Goal: Find specific page/section: Find specific page/section

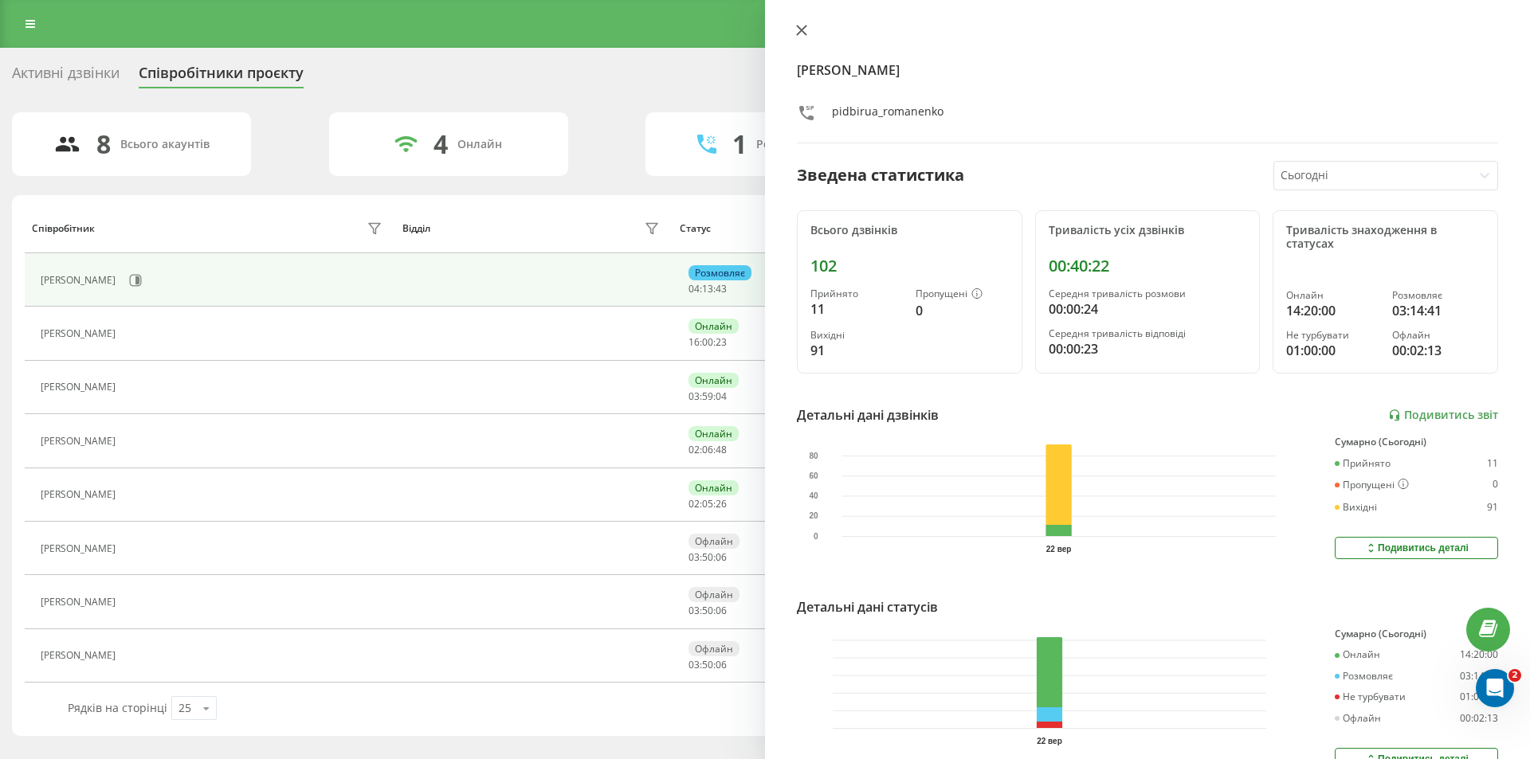
click at [798, 29] on icon at bounding box center [801, 30] width 11 height 11
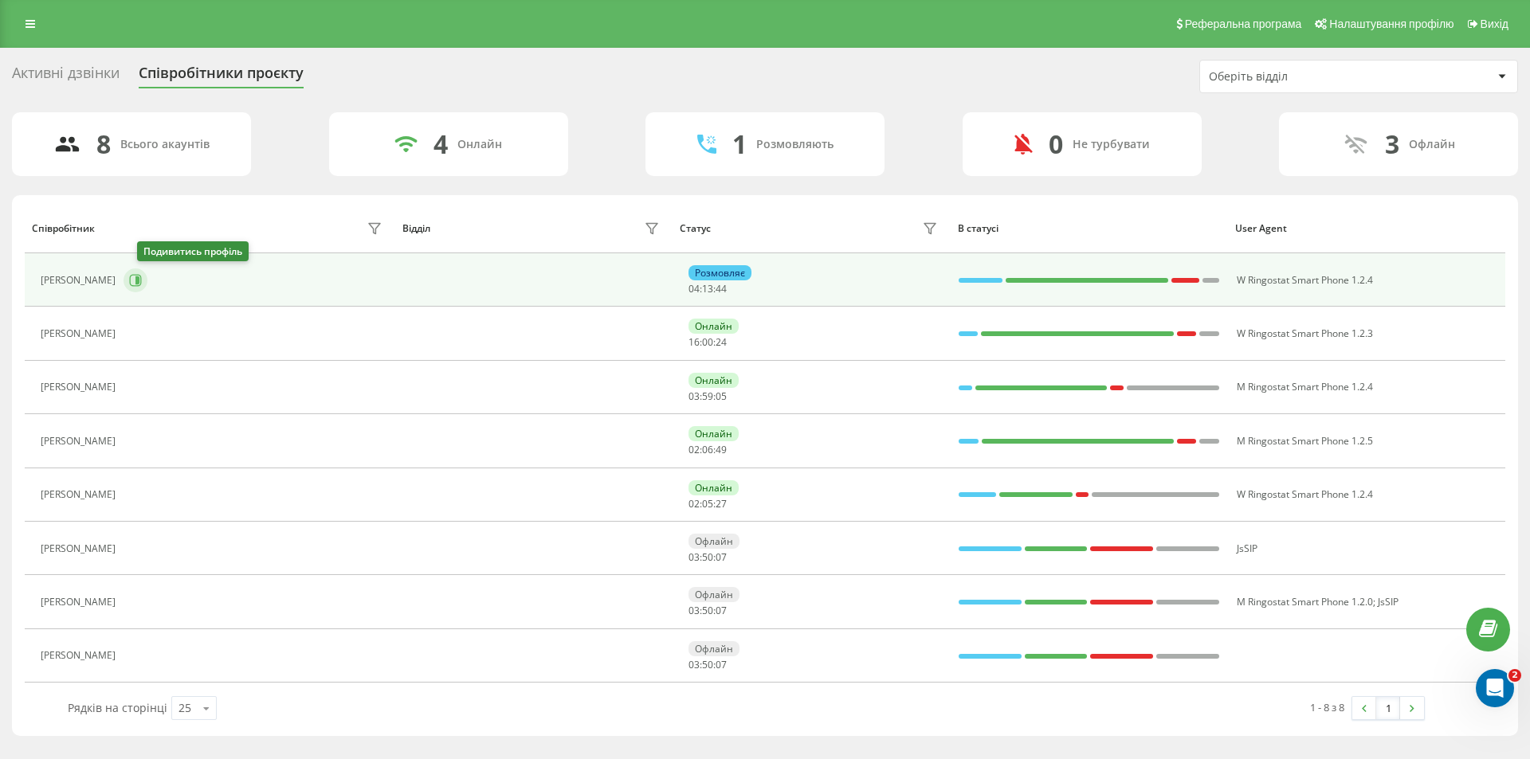
click at [139, 277] on icon at bounding box center [137, 281] width 4 height 8
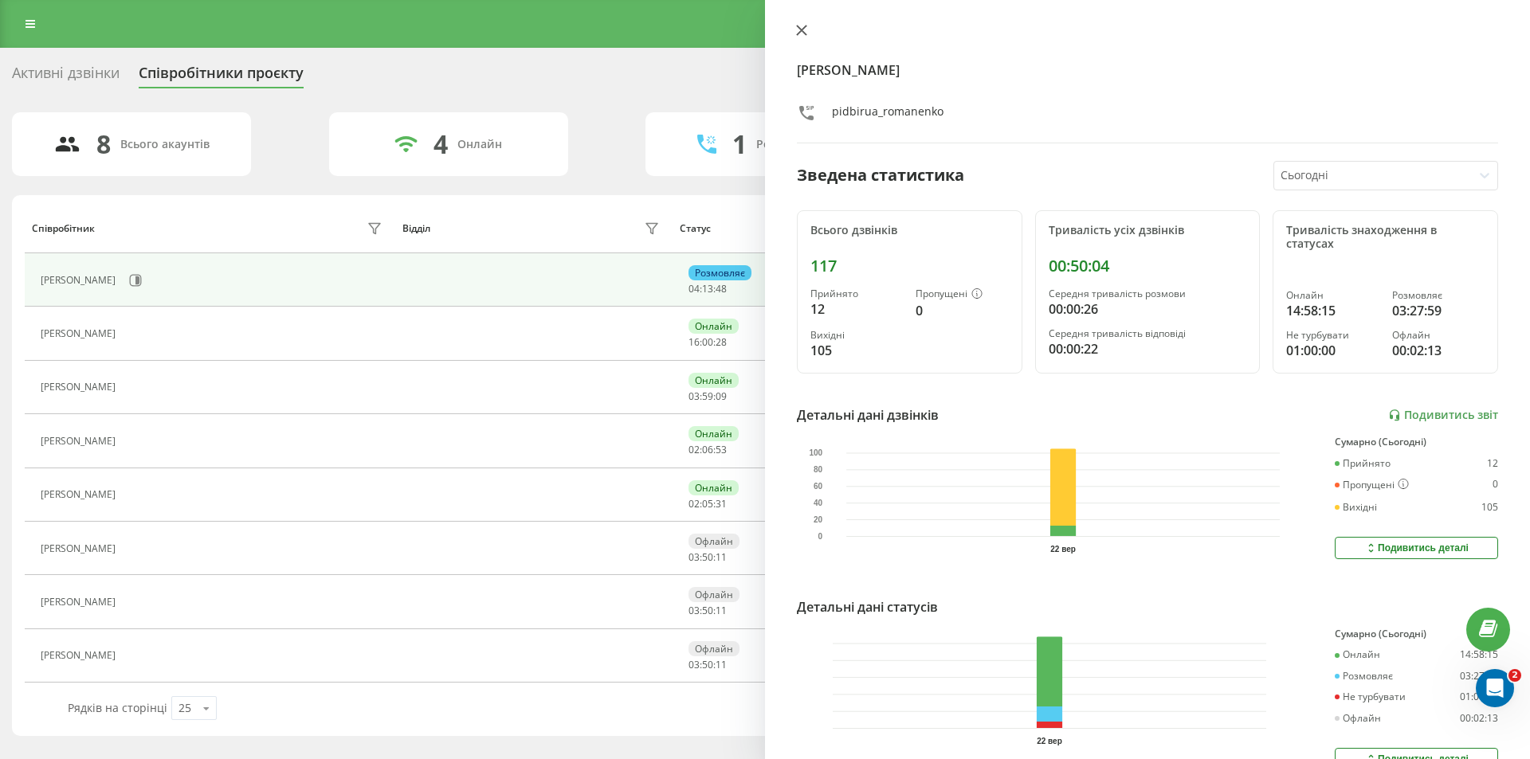
click at [802, 26] on icon at bounding box center [801, 30] width 11 height 11
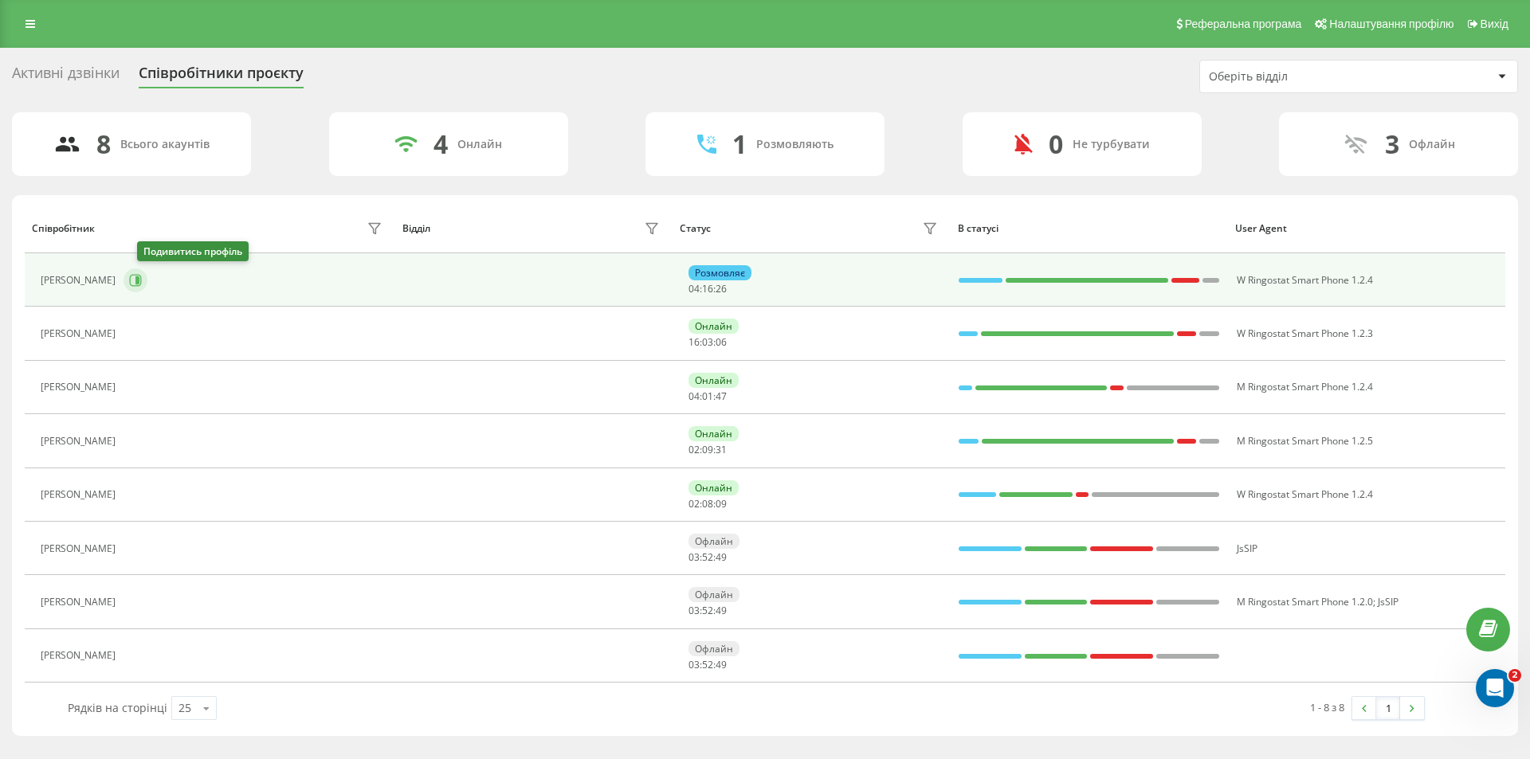
click at [139, 277] on icon at bounding box center [137, 281] width 4 height 8
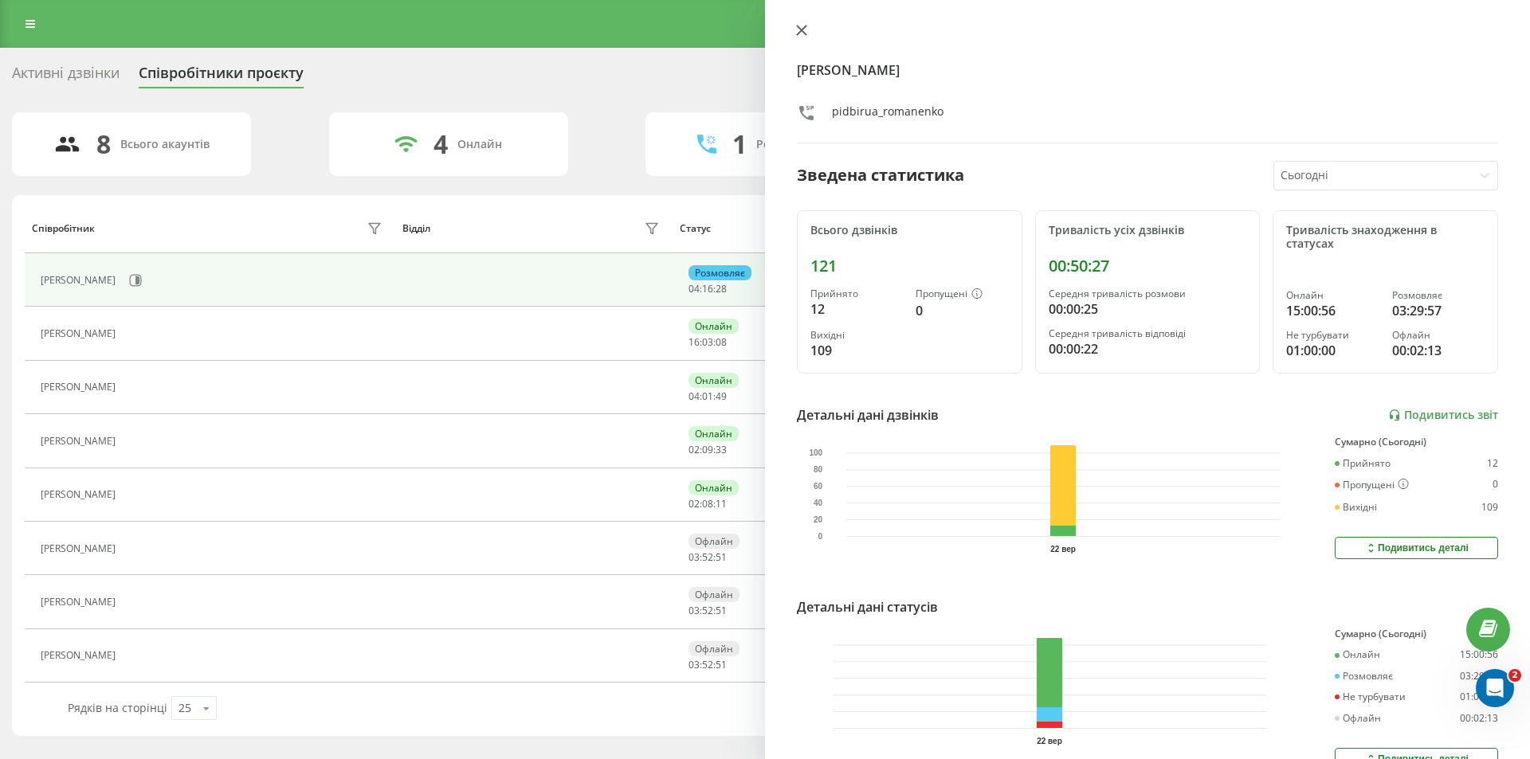
click at [798, 32] on icon at bounding box center [801, 30] width 11 height 11
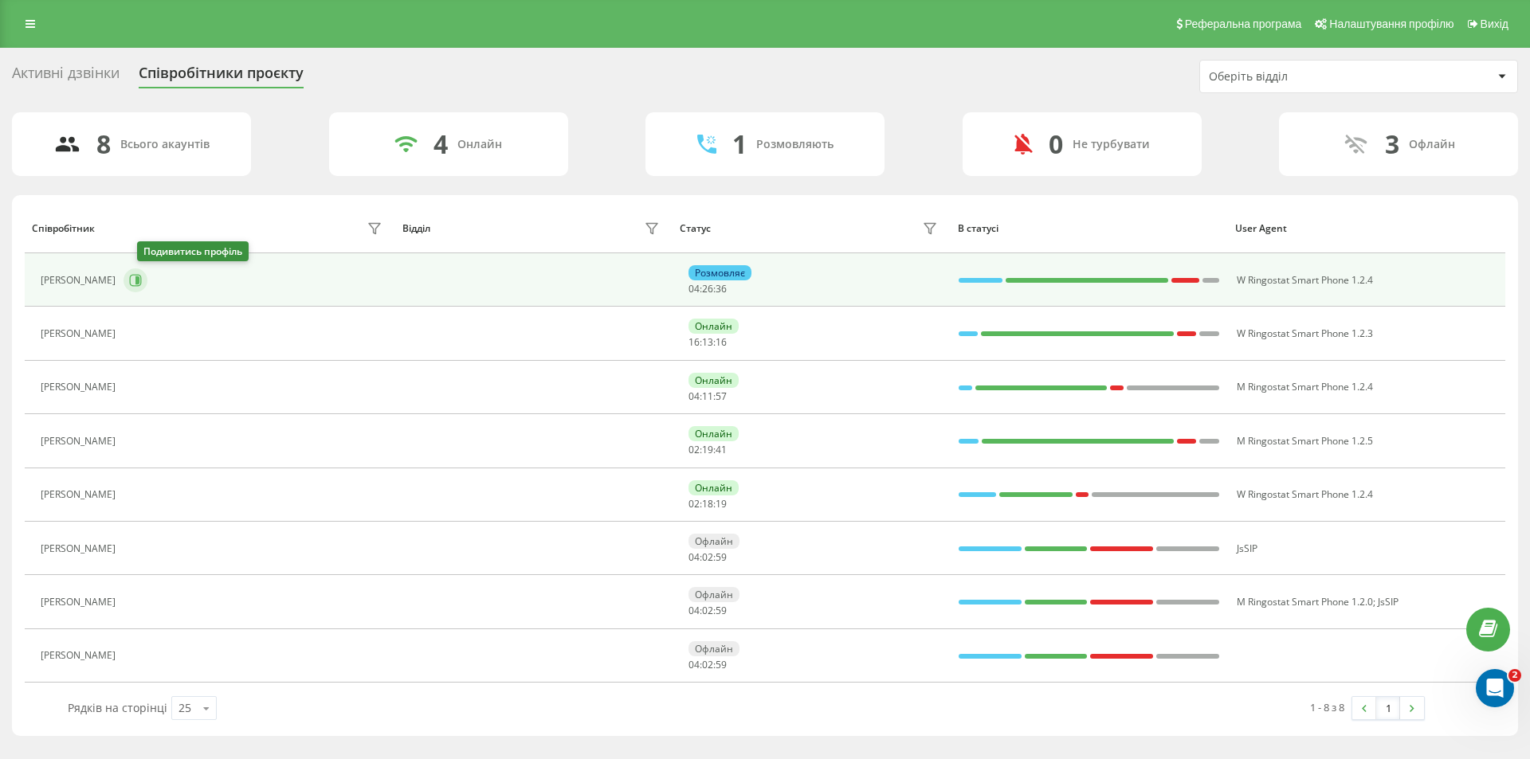
click at [147, 280] on button at bounding box center [136, 281] width 24 height 24
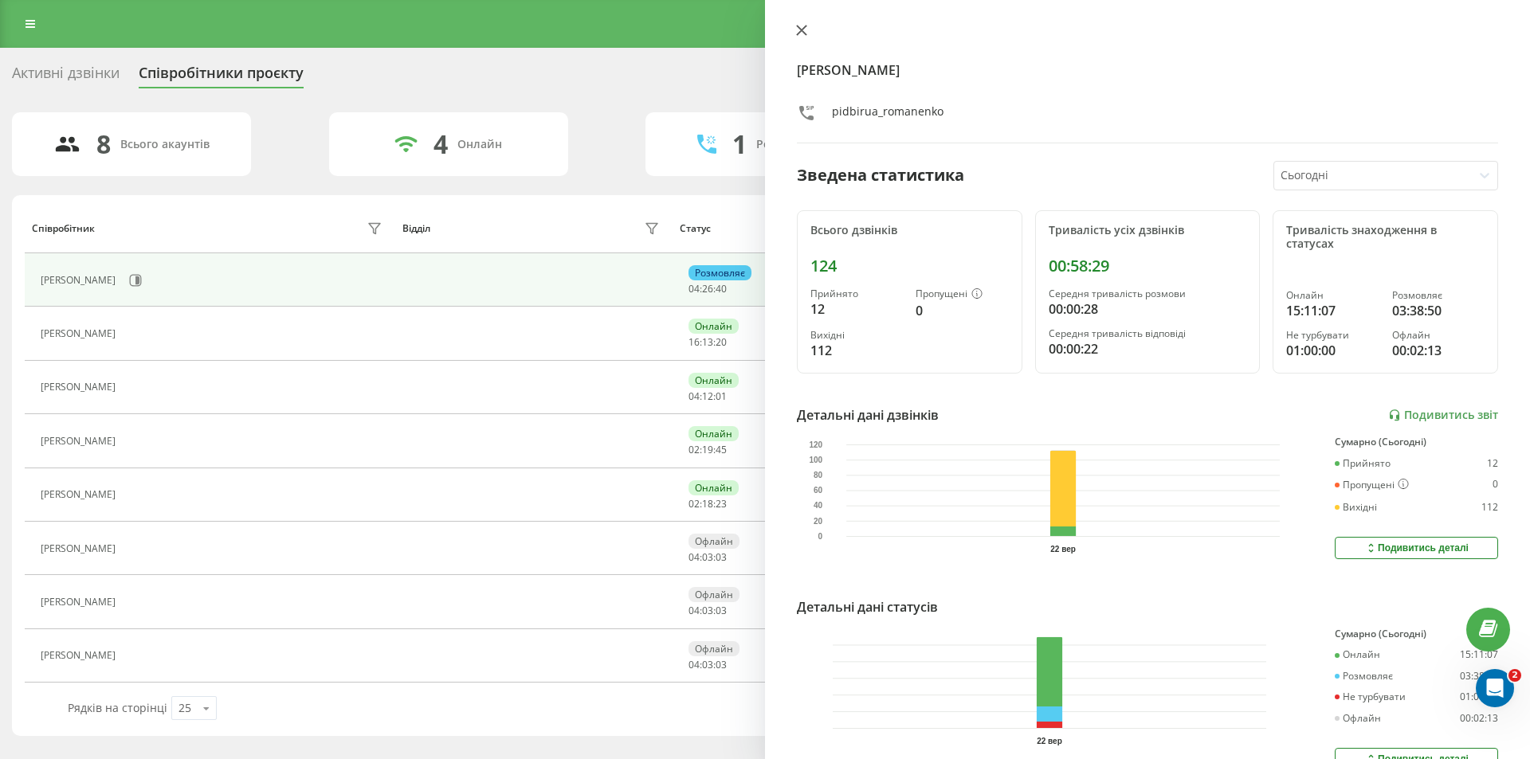
click at [801, 29] on icon at bounding box center [802, 31] width 10 height 10
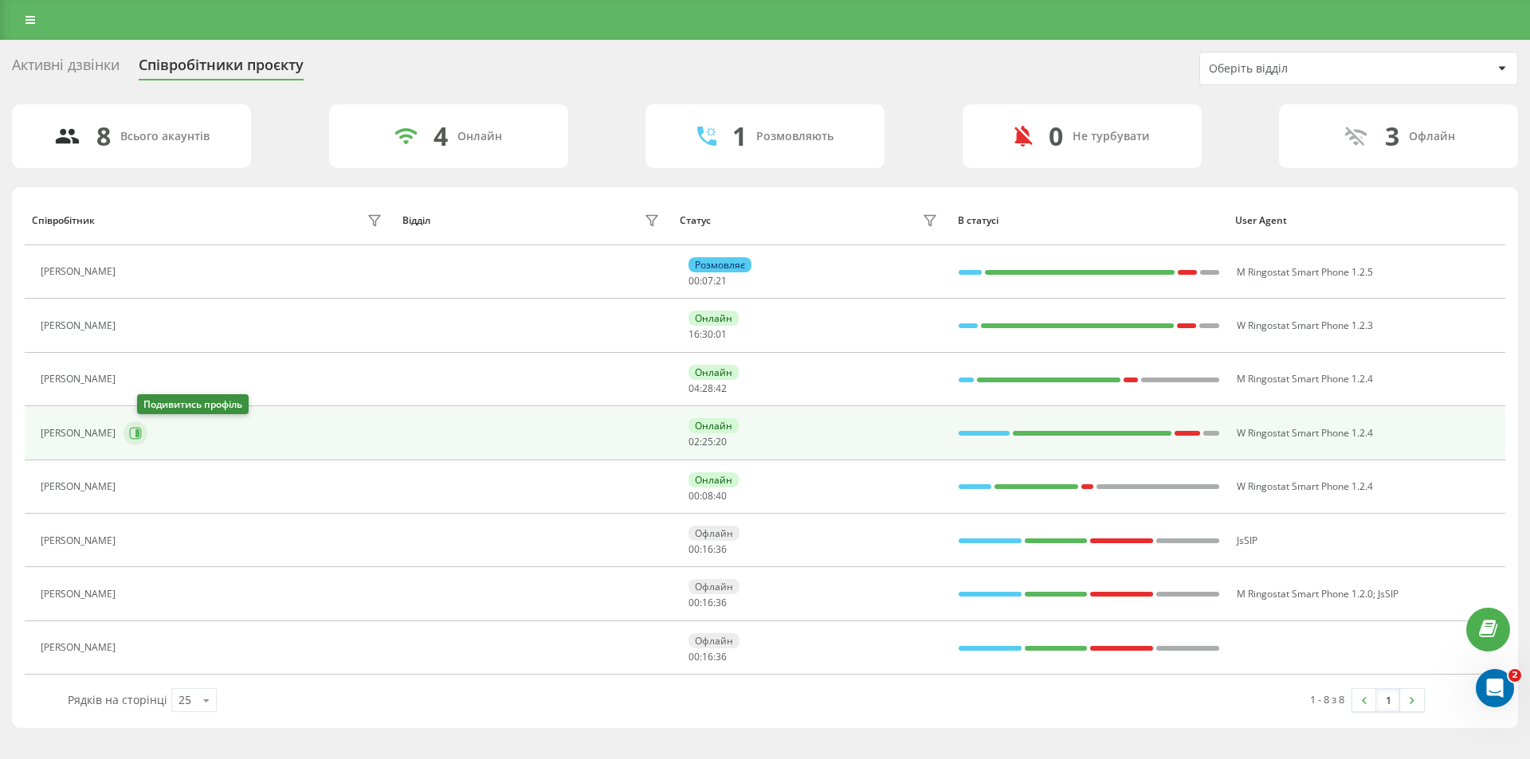
click at [142, 438] on icon at bounding box center [135, 433] width 13 height 13
click at [139, 434] on icon at bounding box center [137, 434] width 4 height 8
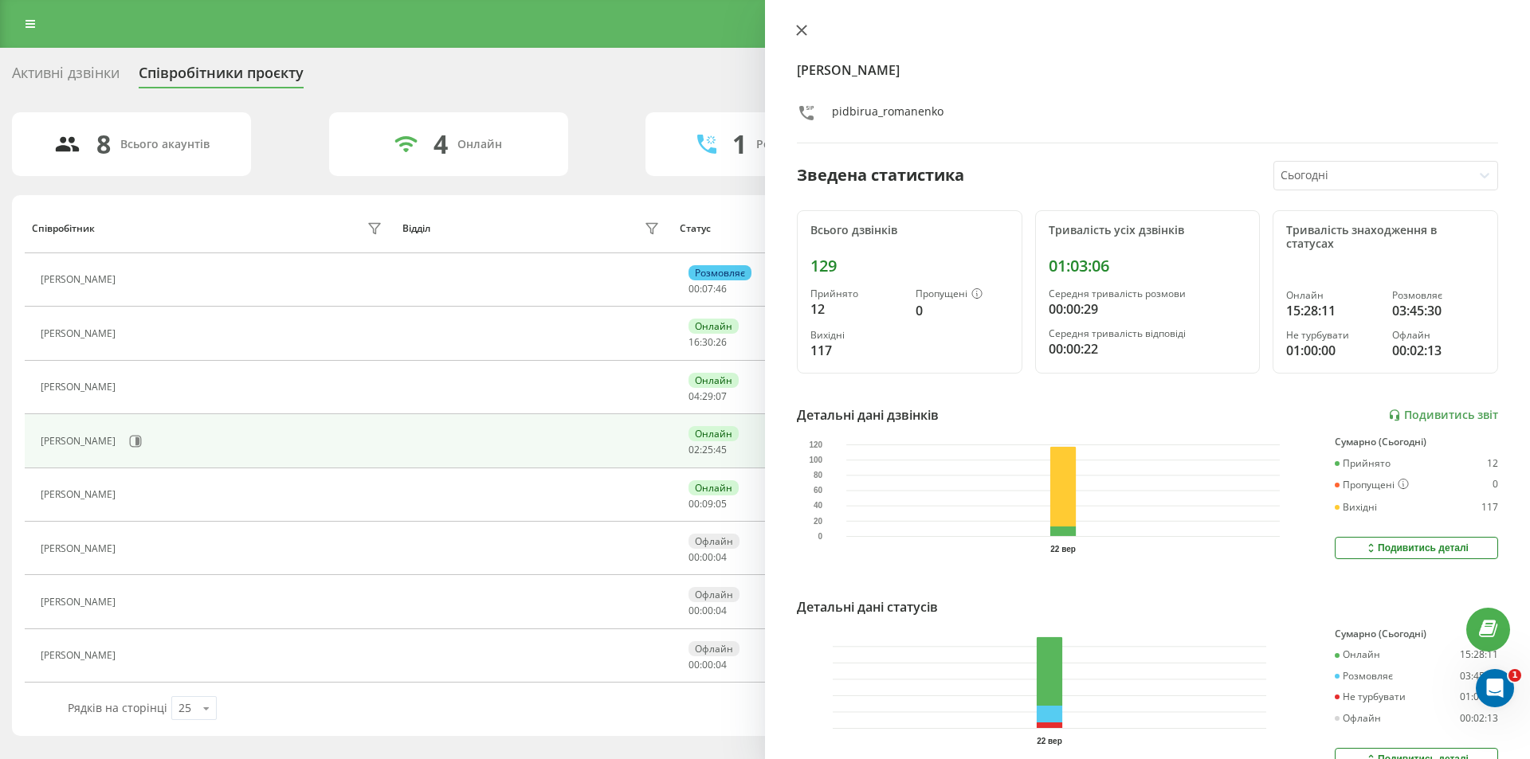
click at [801, 33] on icon at bounding box center [801, 30] width 11 height 11
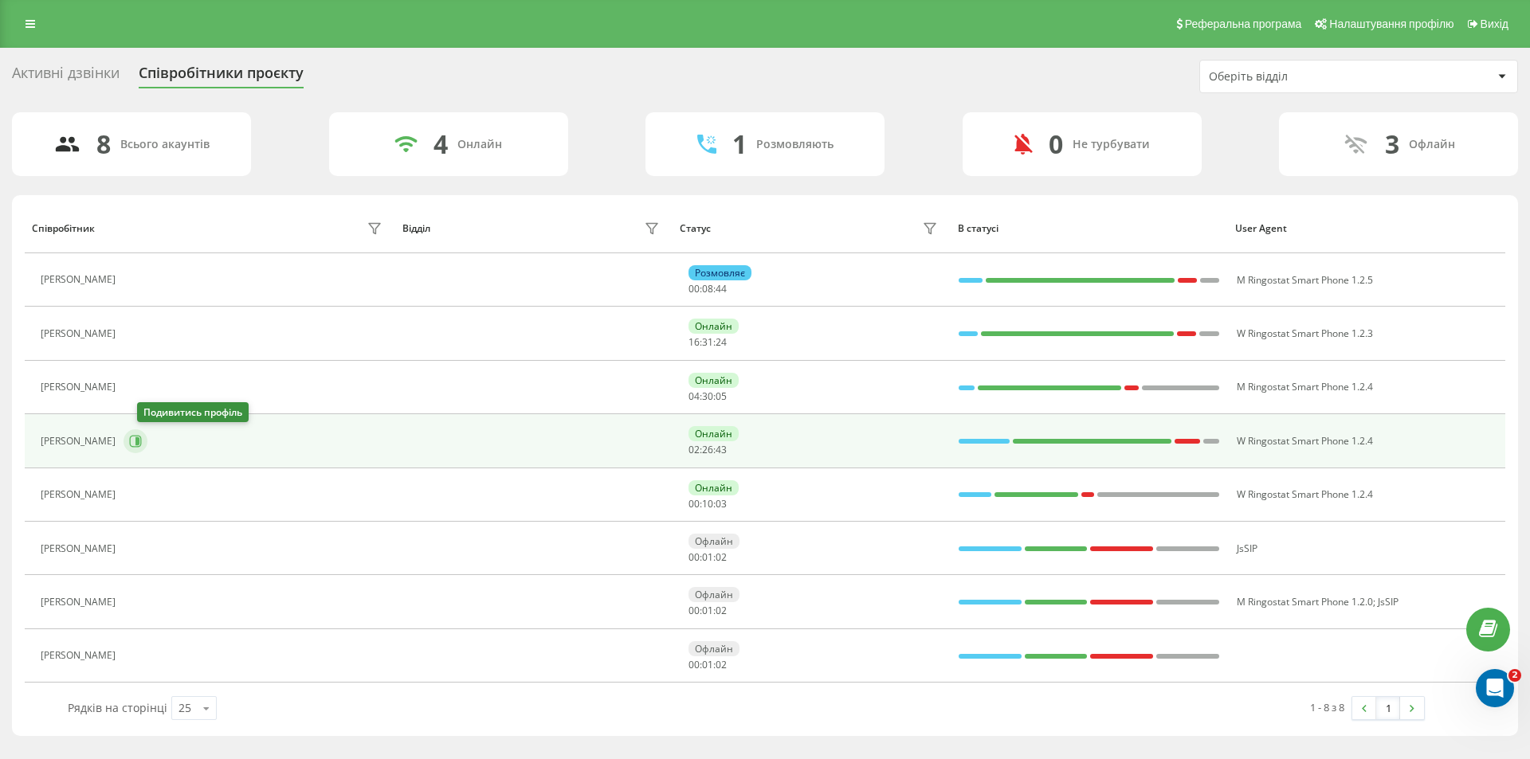
click at [142, 441] on icon at bounding box center [135, 441] width 13 height 13
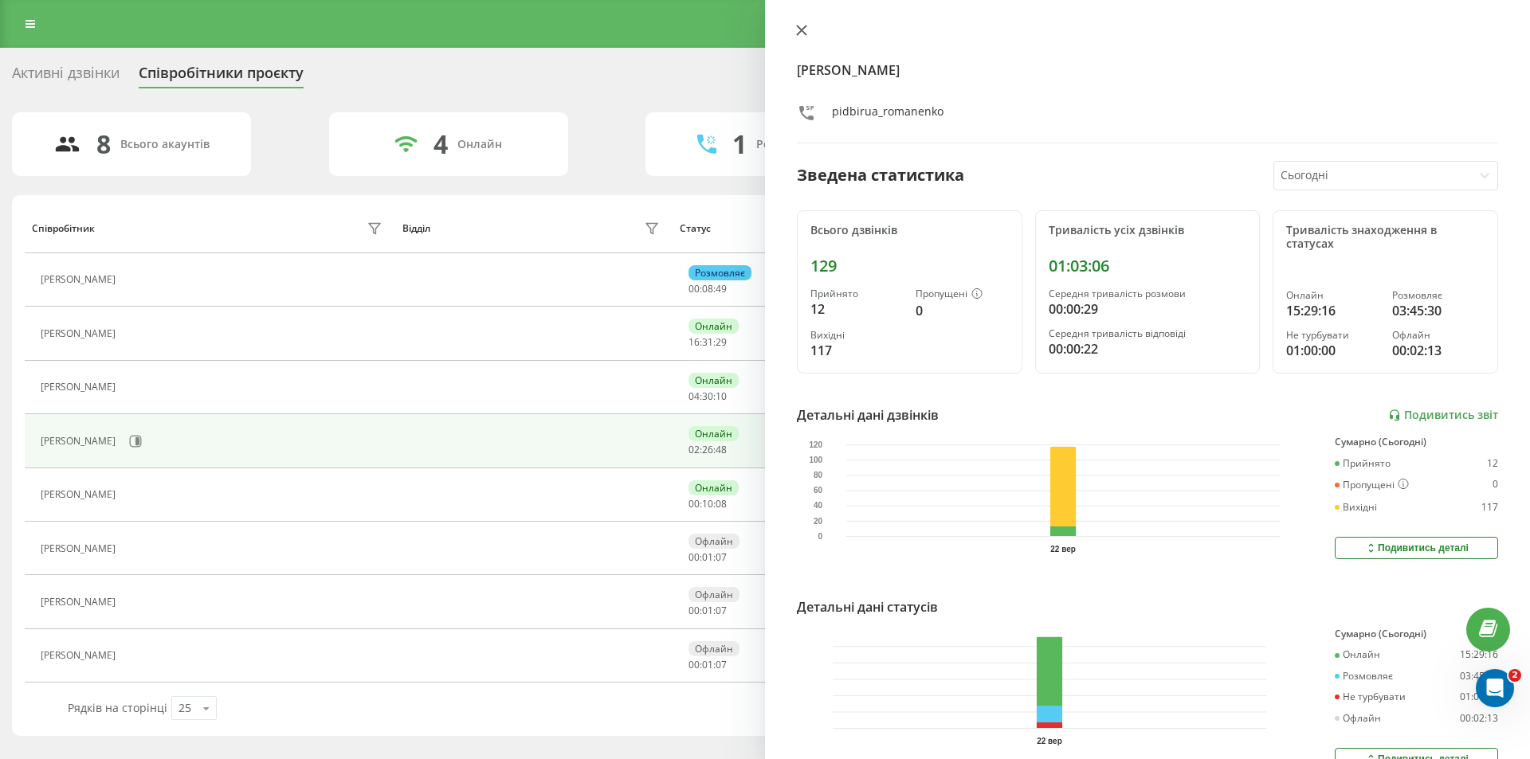
click at [806, 29] on icon at bounding box center [801, 30] width 11 height 11
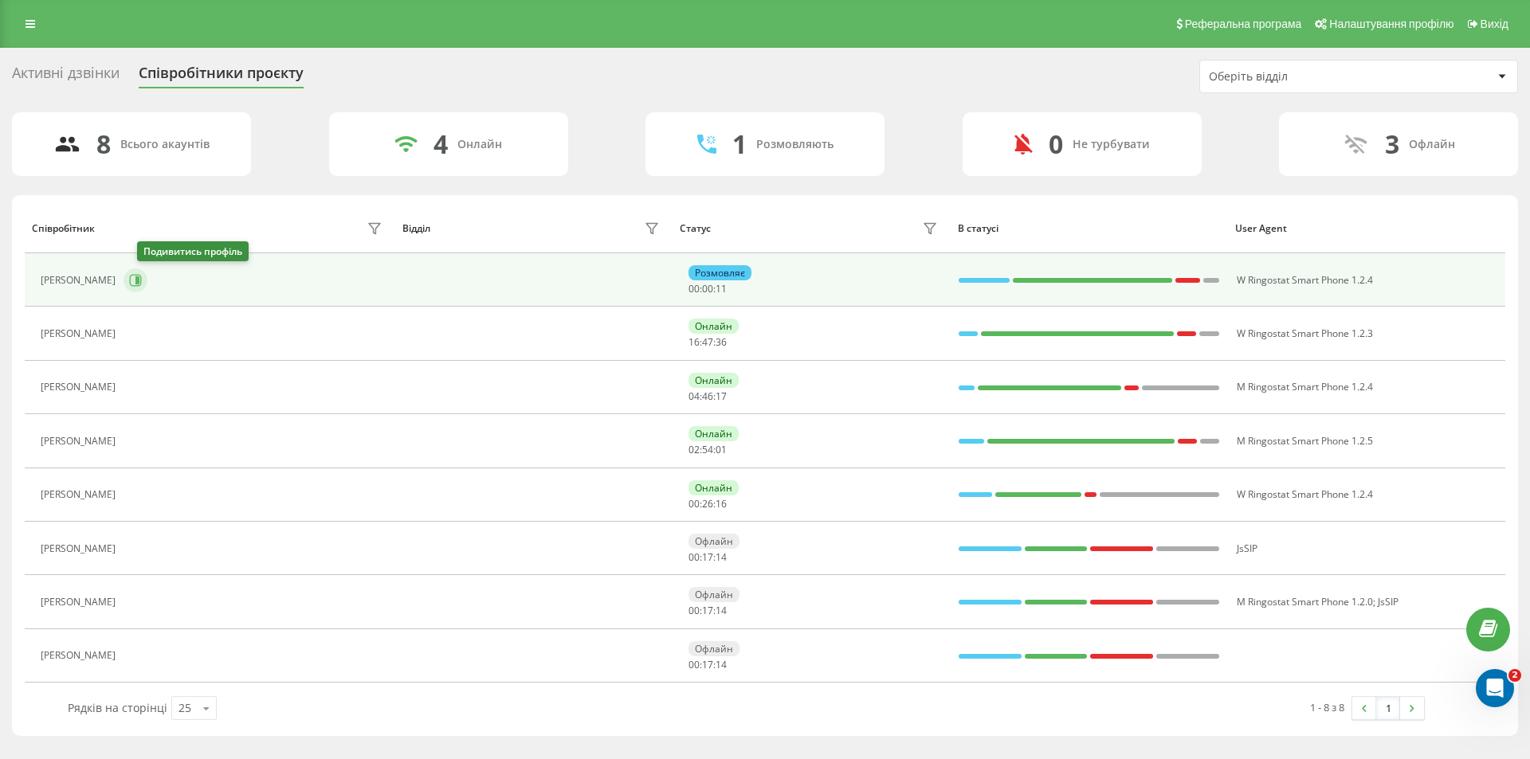
click at [139, 282] on icon at bounding box center [137, 281] width 4 height 8
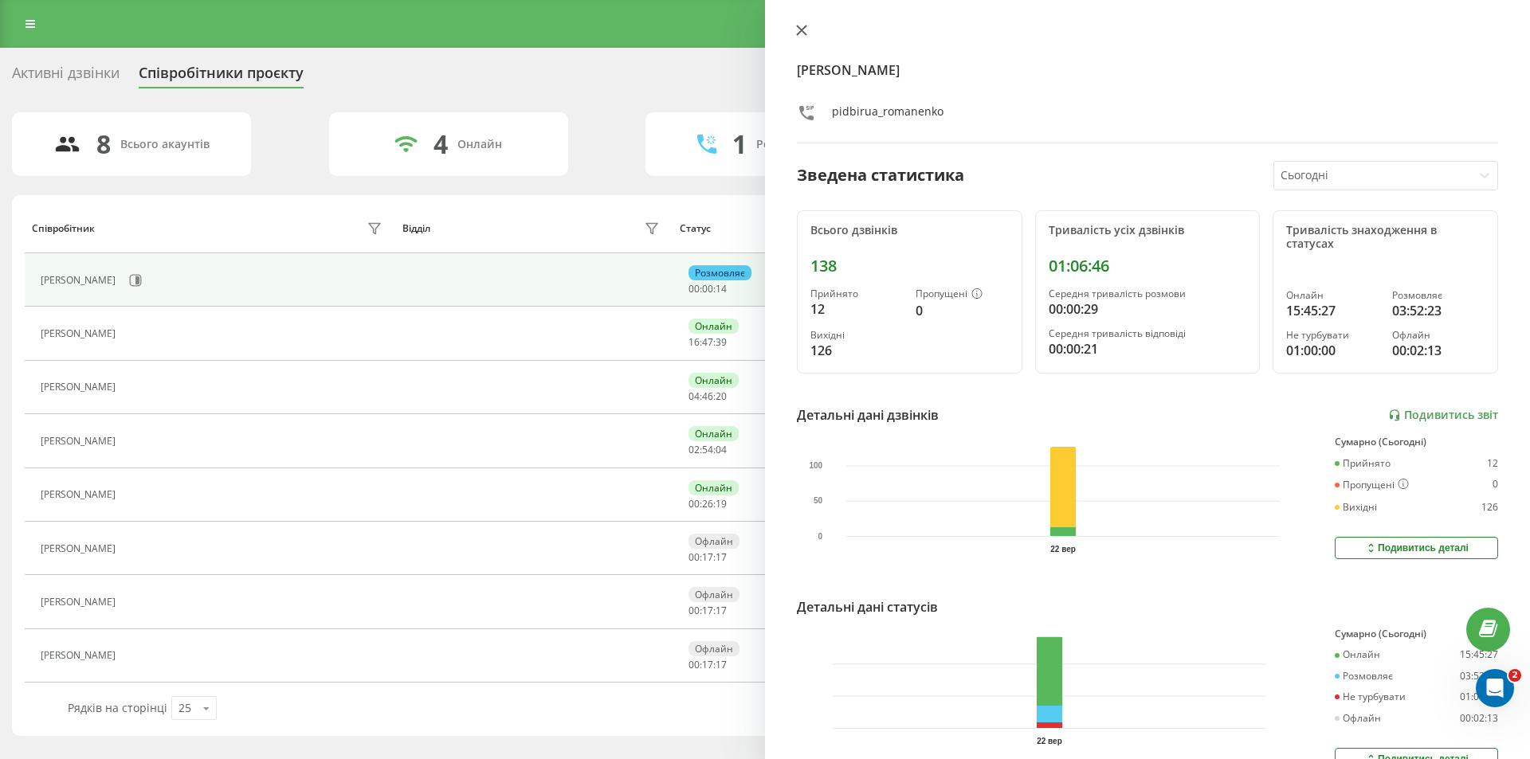
click at [801, 31] on icon at bounding box center [802, 31] width 10 height 10
